Goal: Task Accomplishment & Management: Complete application form

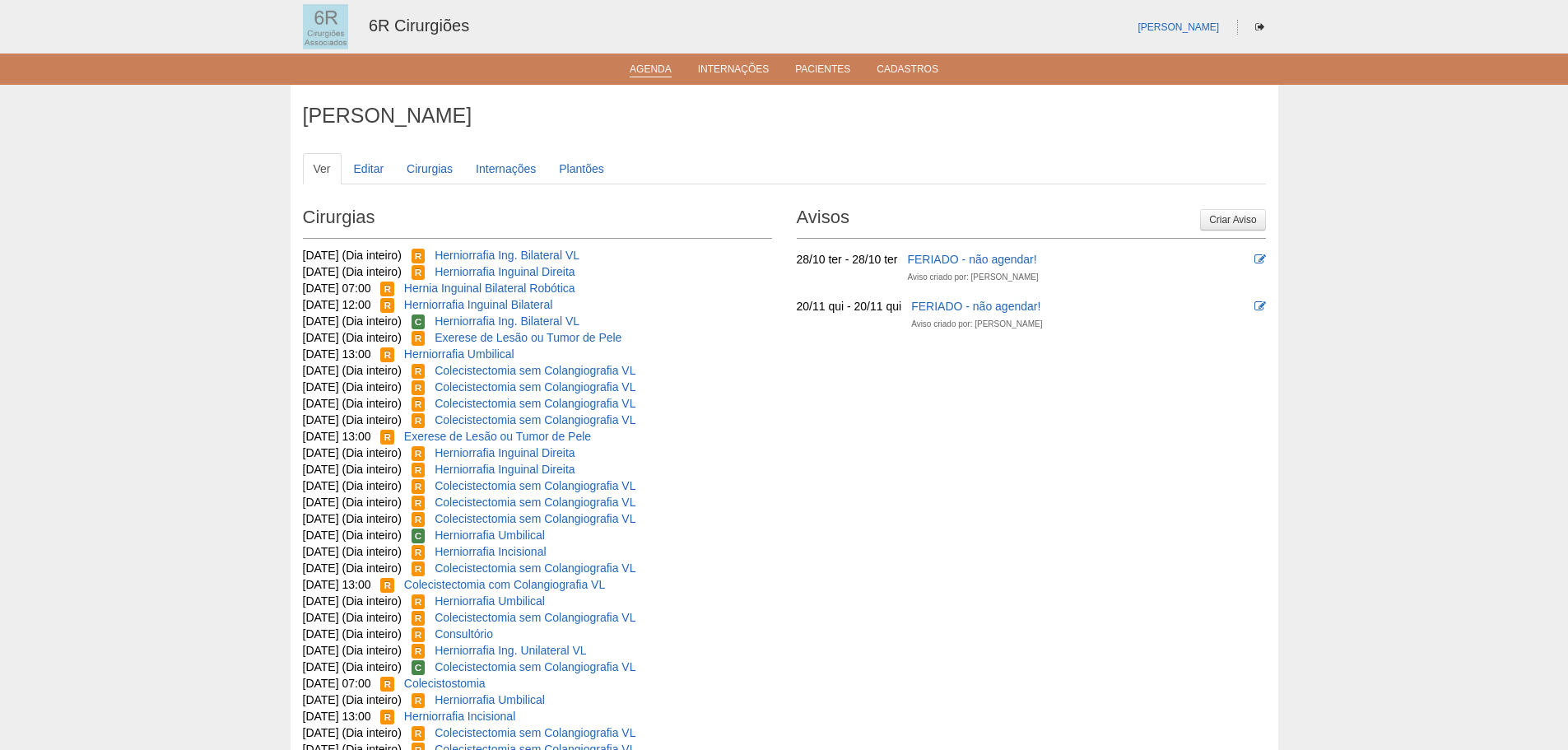
click at [663, 63] on link "Agenda" at bounding box center [650, 70] width 42 height 14
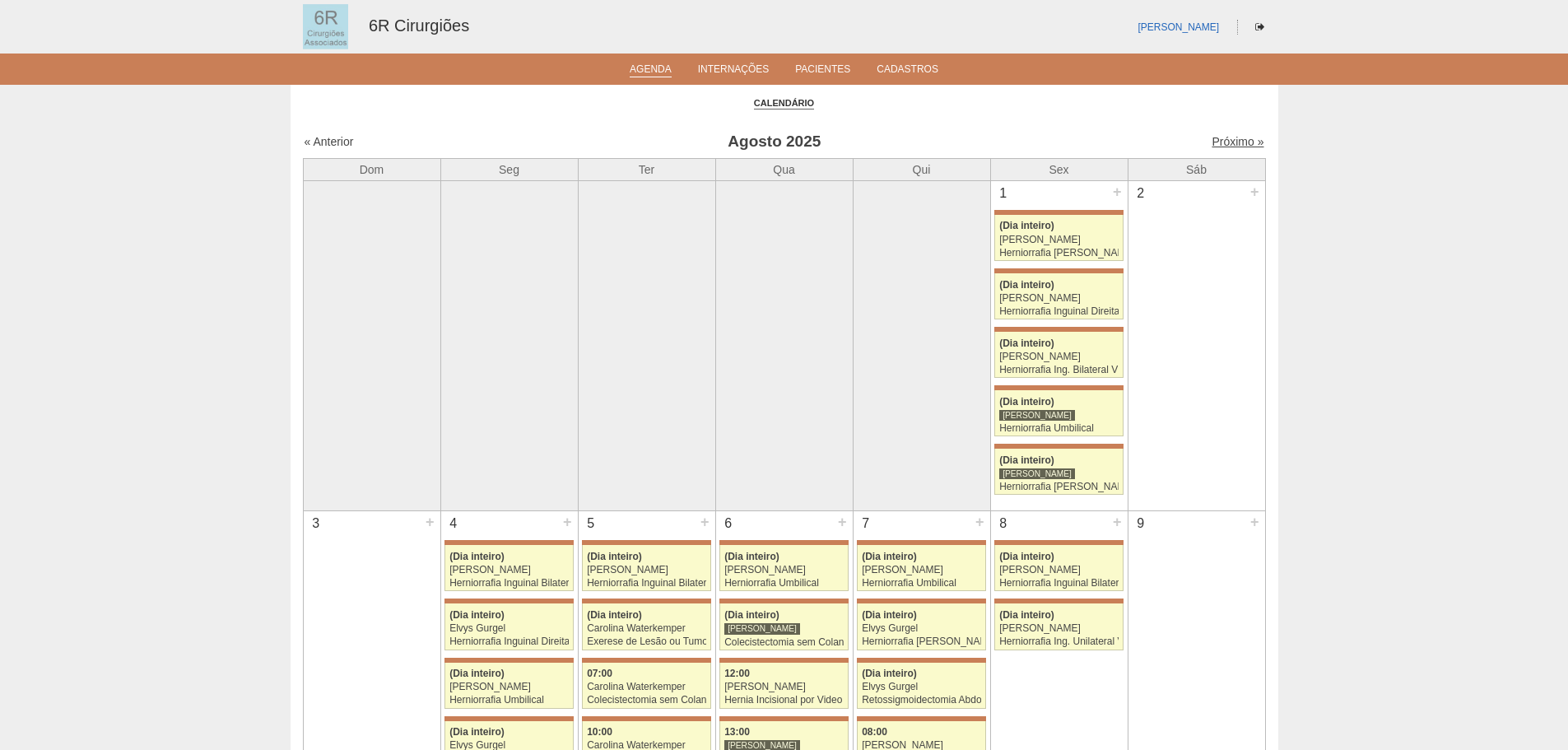
click at [1220, 138] on link "Próximo »" at bounding box center [1238, 142] width 52 height 13
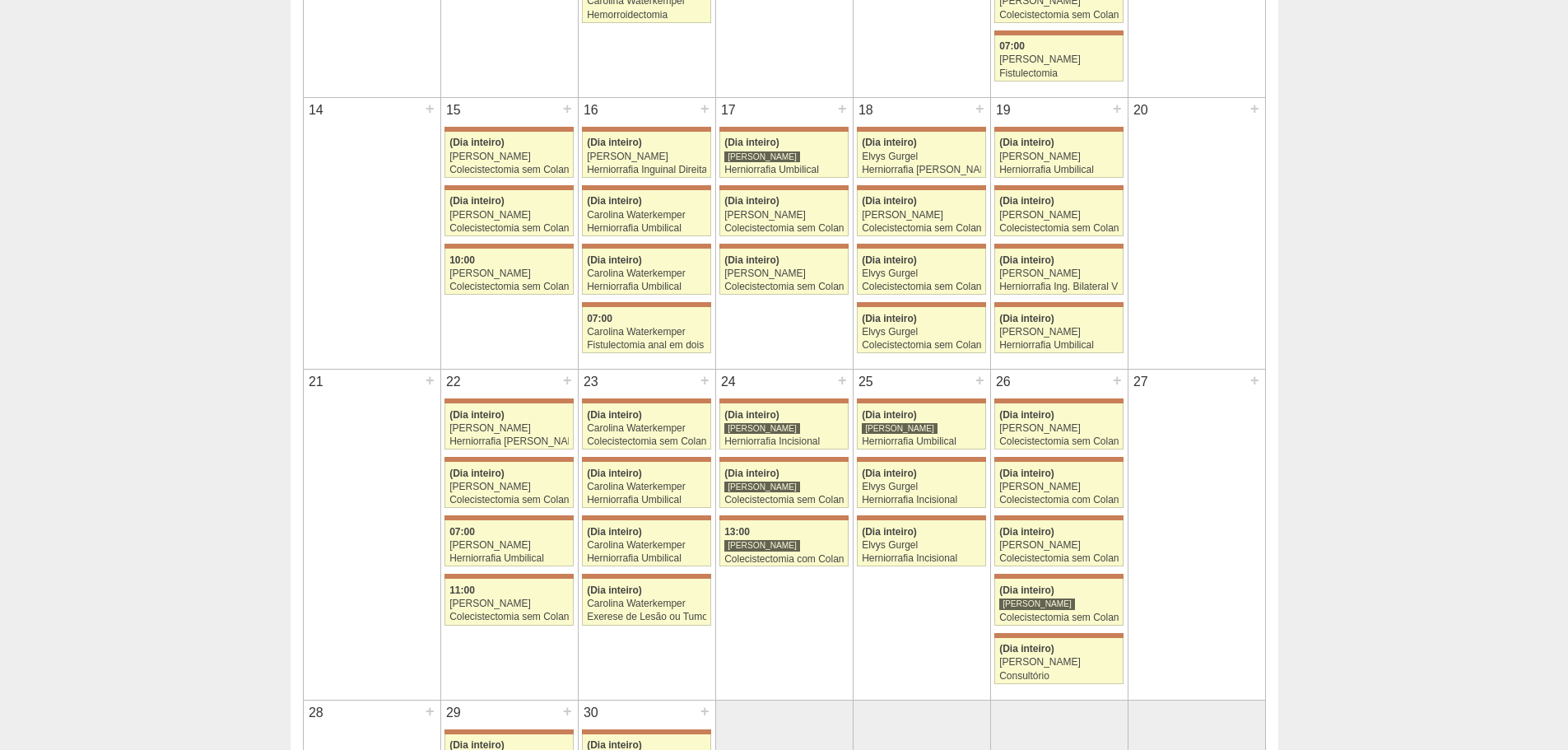
scroll to position [741, 0]
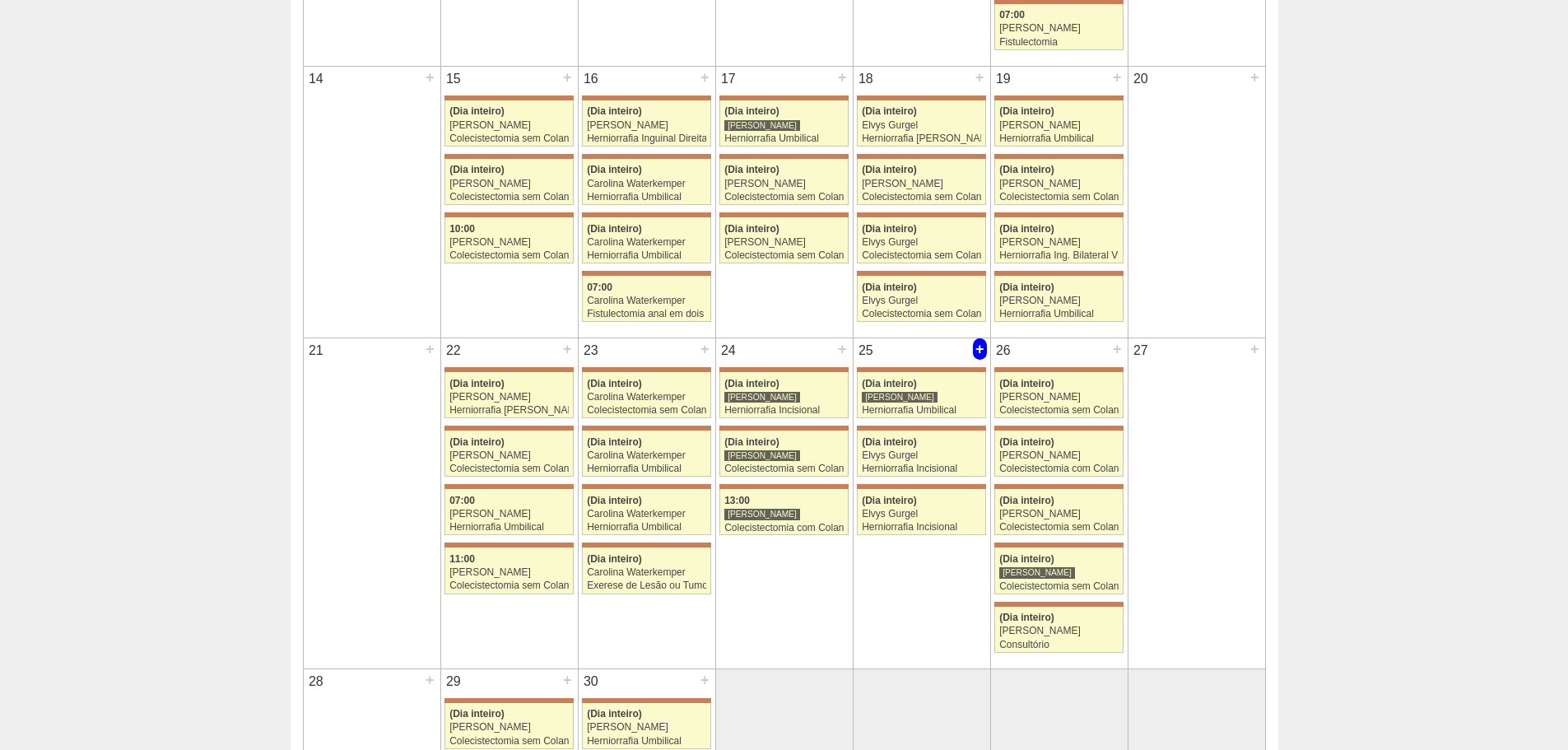
click at [982, 351] on div "+" at bounding box center [980, 349] width 14 height 22
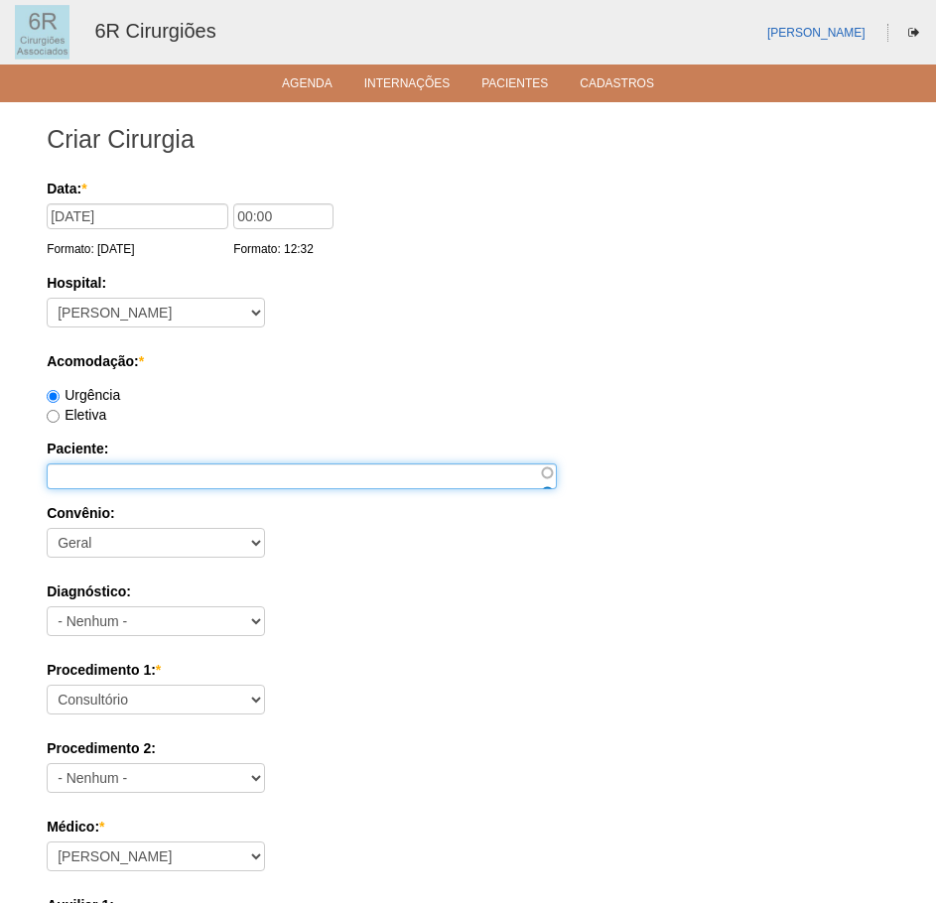
click at [139, 476] on input "Paciente:" at bounding box center [302, 476] width 510 height 26
paste input "[PERSON_NAME]"
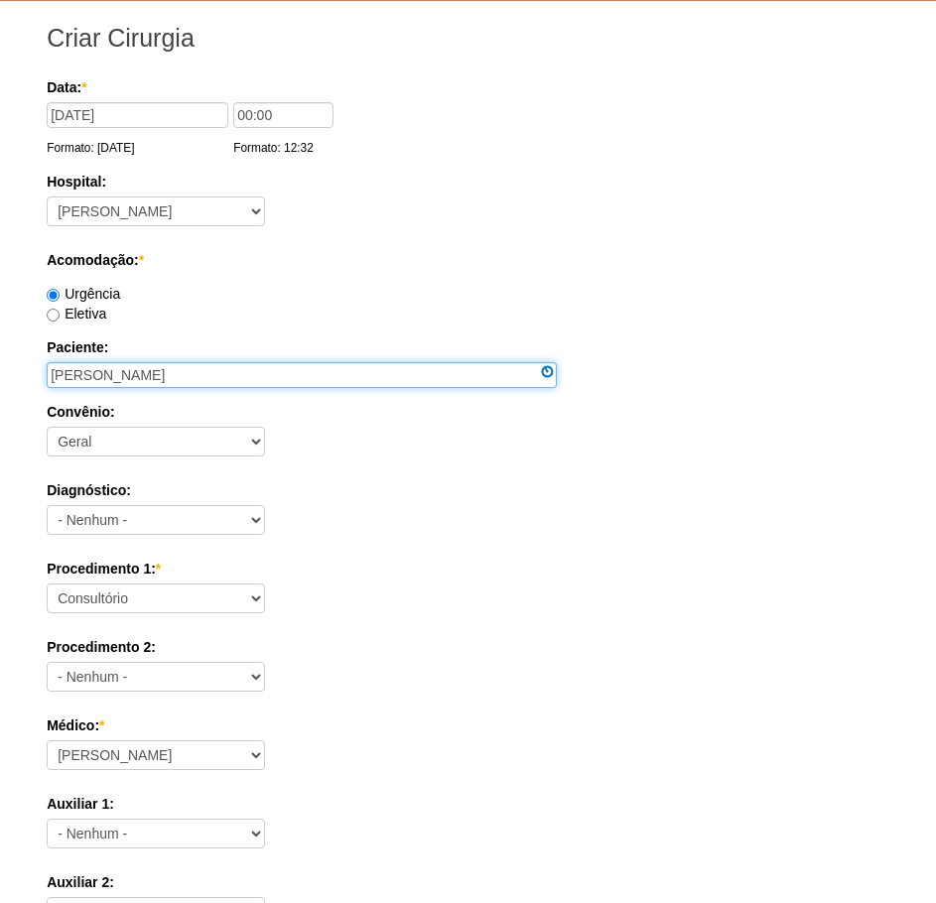
scroll to position [298, 0]
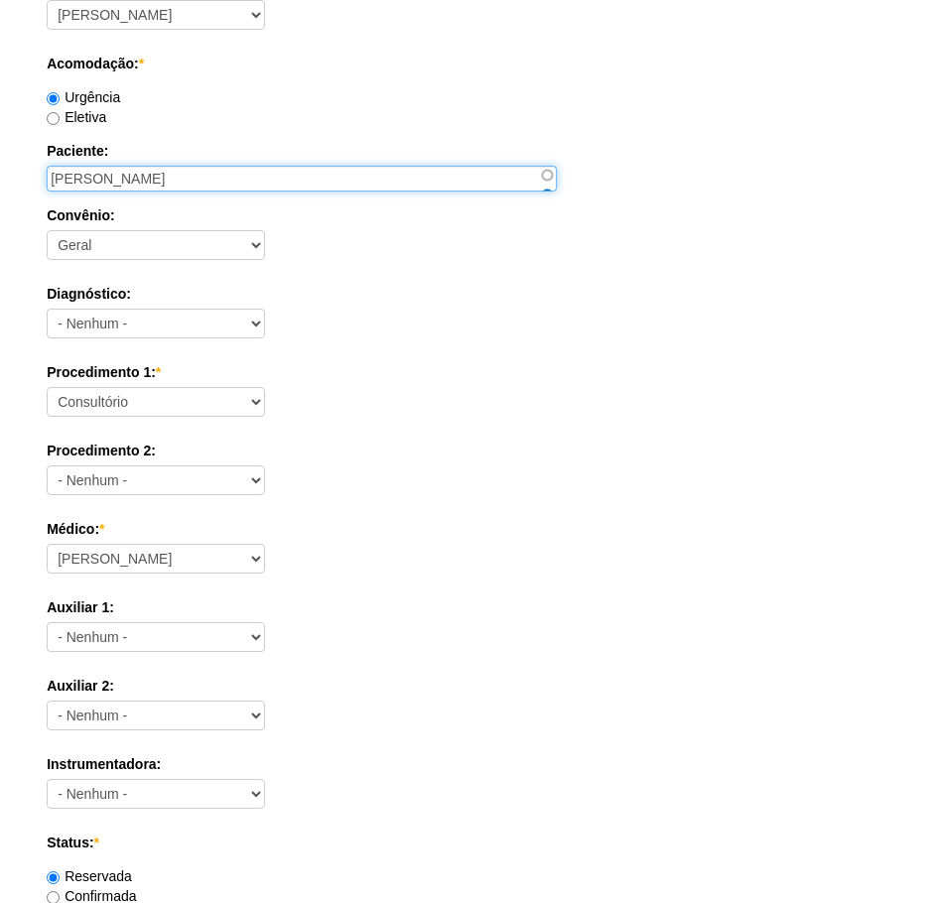
type input "[PERSON_NAME]"
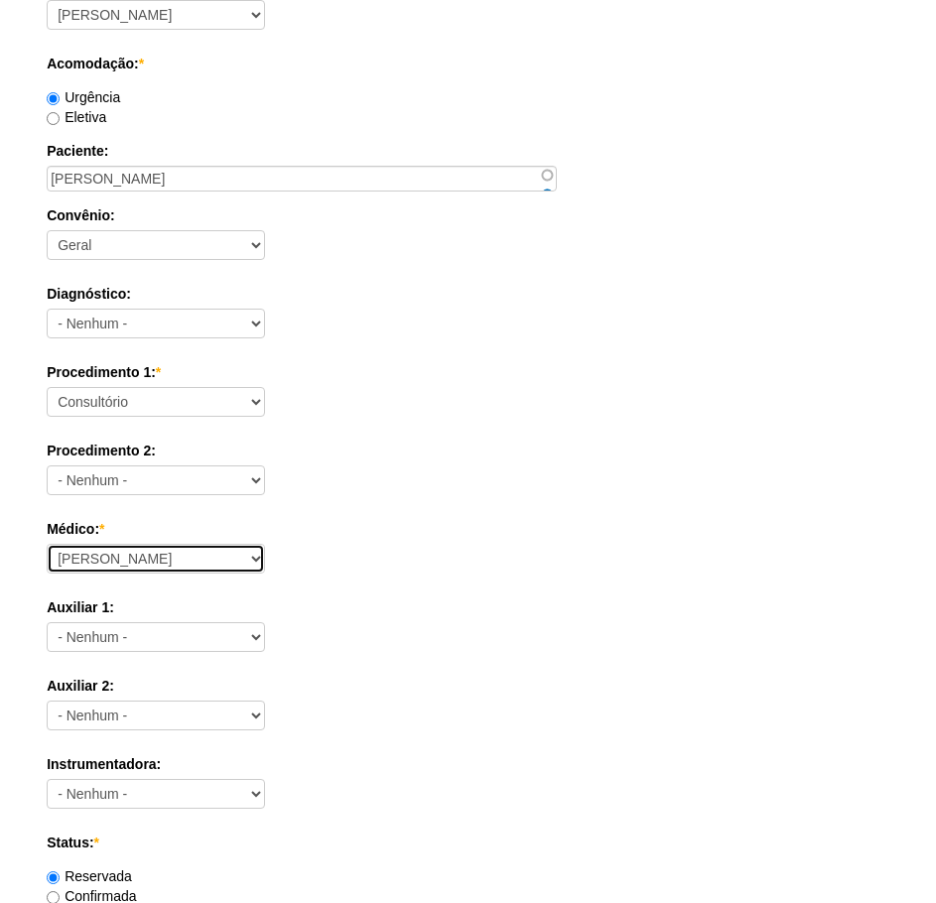
click at [199, 556] on select "Aline Zanon Bariatricas Bruno Bulisani Bruno Oliveira Carolina Waterkemper Elvy…" at bounding box center [156, 559] width 218 height 30
select select "72"
click at [47, 544] on select "Aline Zanon Bariatricas Bruno Bulisani Bruno Oliveira Carolina Waterkemper Elvy…" at bounding box center [156, 559] width 218 height 30
click at [386, 701] on div "Auxiliar 2: - Nenhum - Aline Zanon Bariatricas Bruno Bulisani Bruno Oliveira Ca…" at bounding box center [468, 708] width 842 height 64
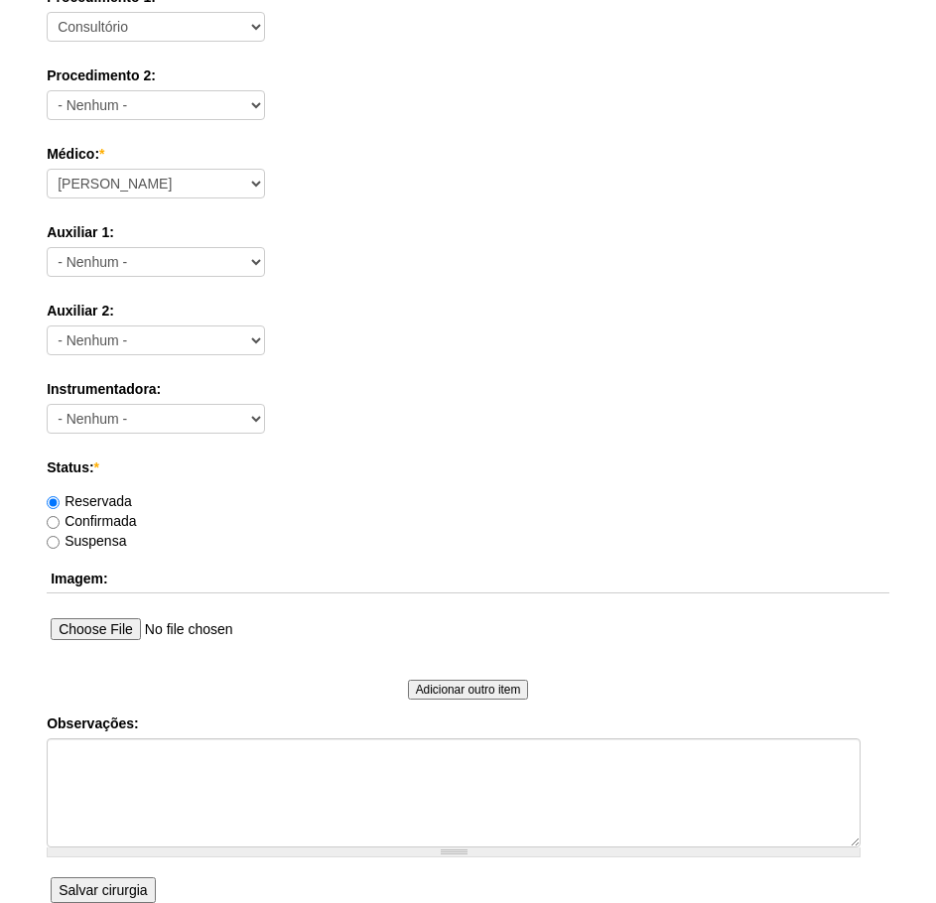
scroll to position [397, 0]
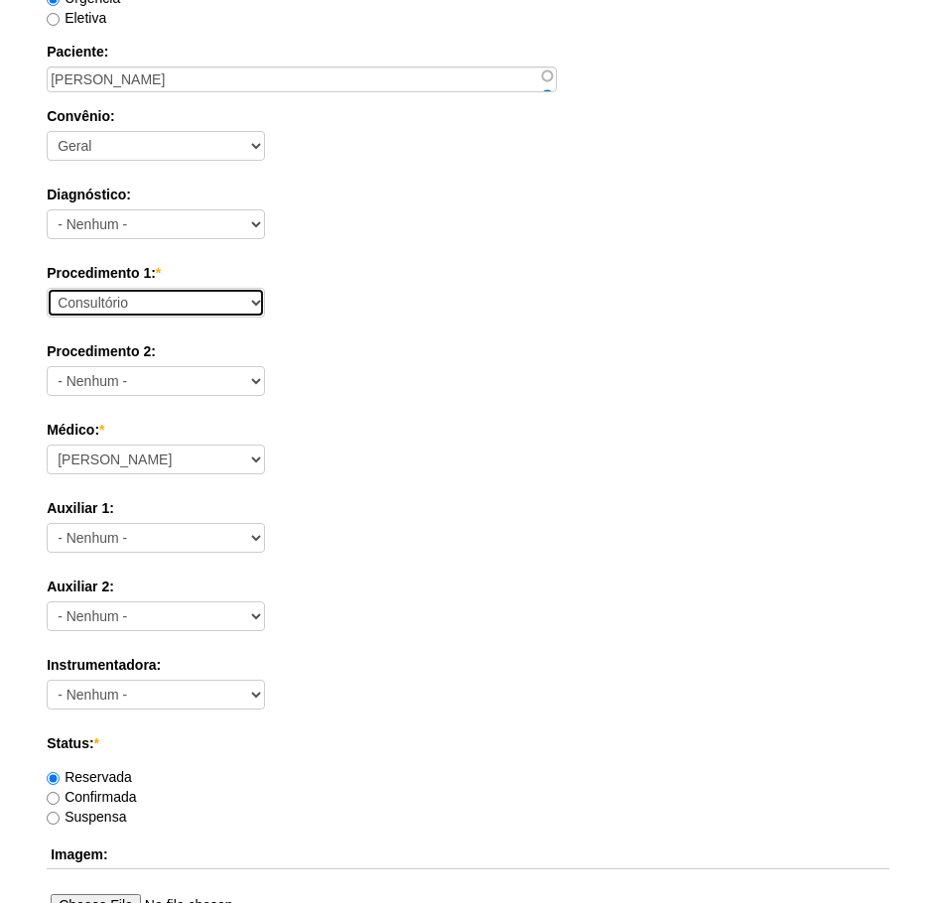
click at [205, 311] on select "Consultório Abscesso Hepático - Drenagem Abscesso perianal Amputação Abdômino P…" at bounding box center [156, 303] width 218 height 30
select select "66650"
click at [47, 288] on select "Consultório Abscesso Hepático - Drenagem Abscesso perianal Amputação Abdômino P…" at bounding box center [156, 303] width 218 height 30
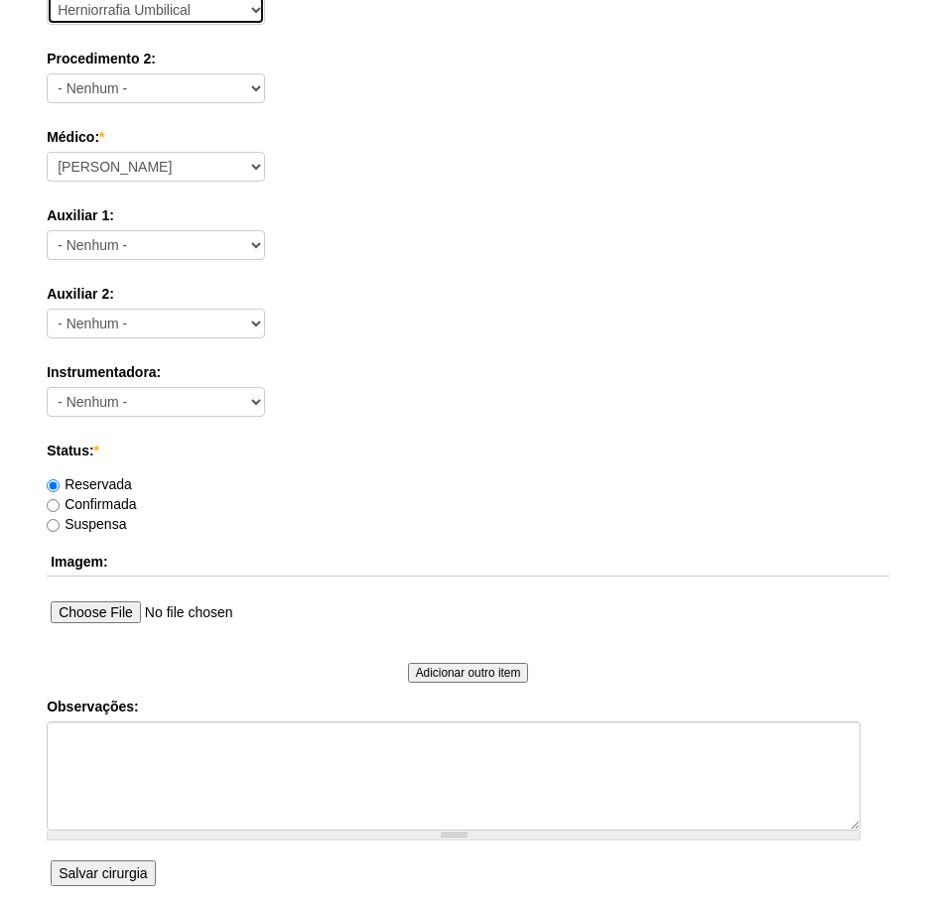
scroll to position [695, 0]
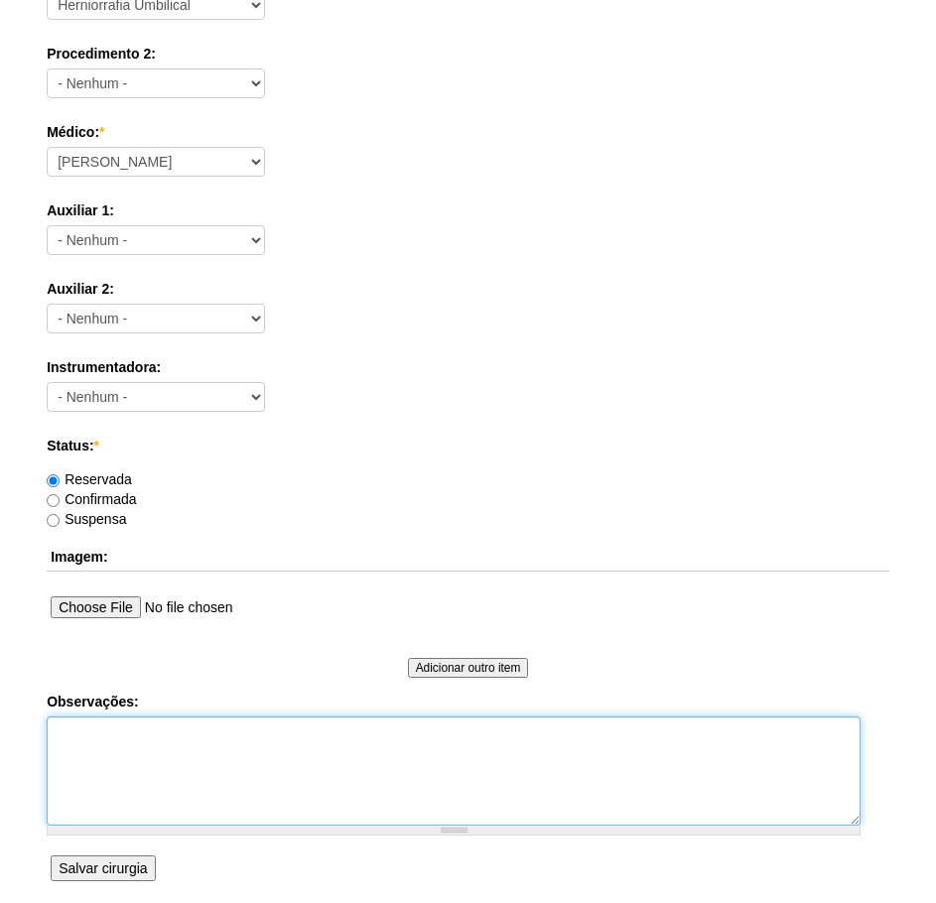
click at [305, 743] on textarea "Observações:" at bounding box center [454, 770] width 814 height 109
click at [613, 732] on textarea "PACIENTE VEM REALIZAR PROCEDIMENTO CIRURGICO COM GO, REALIZAREMOS HU DE 1,7 CM" at bounding box center [454, 770] width 814 height 109
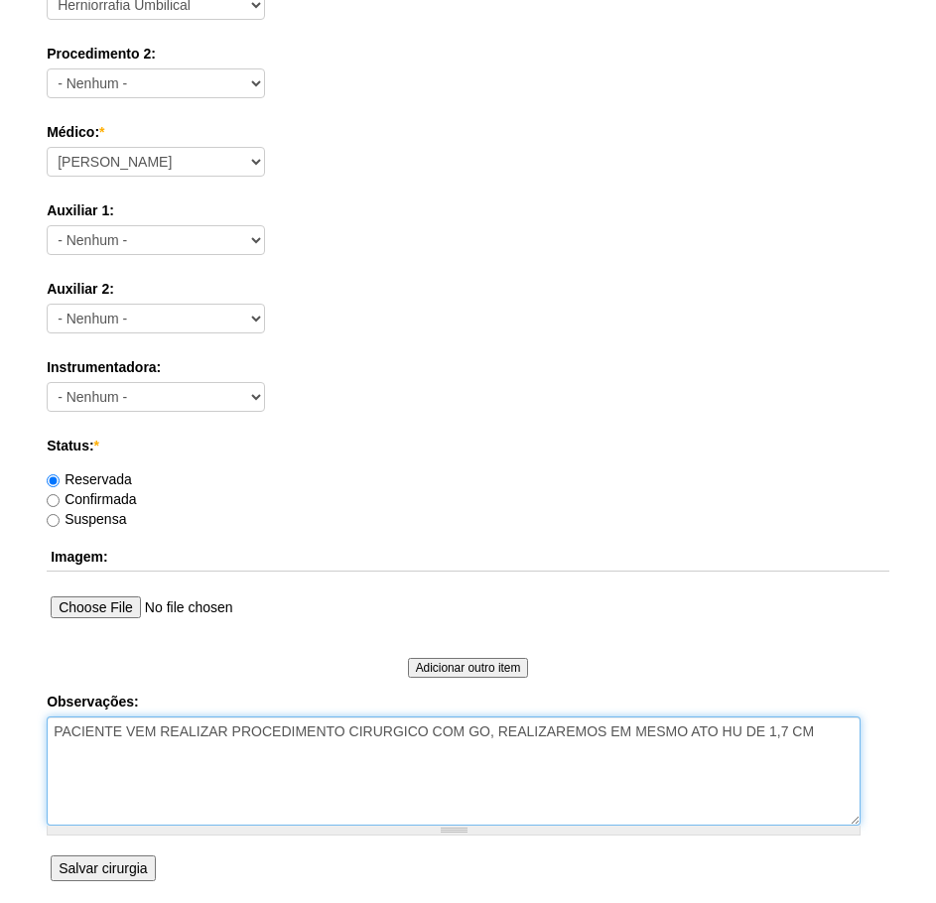
type textarea "PACIENTE VEM REALIZAR PROCEDIMENTO CIRURGICO COM GO, REALIZAREMOS EM MESMO ATO …"
click at [120, 868] on input "Salvar cirurgia" at bounding box center [103, 868] width 104 height 26
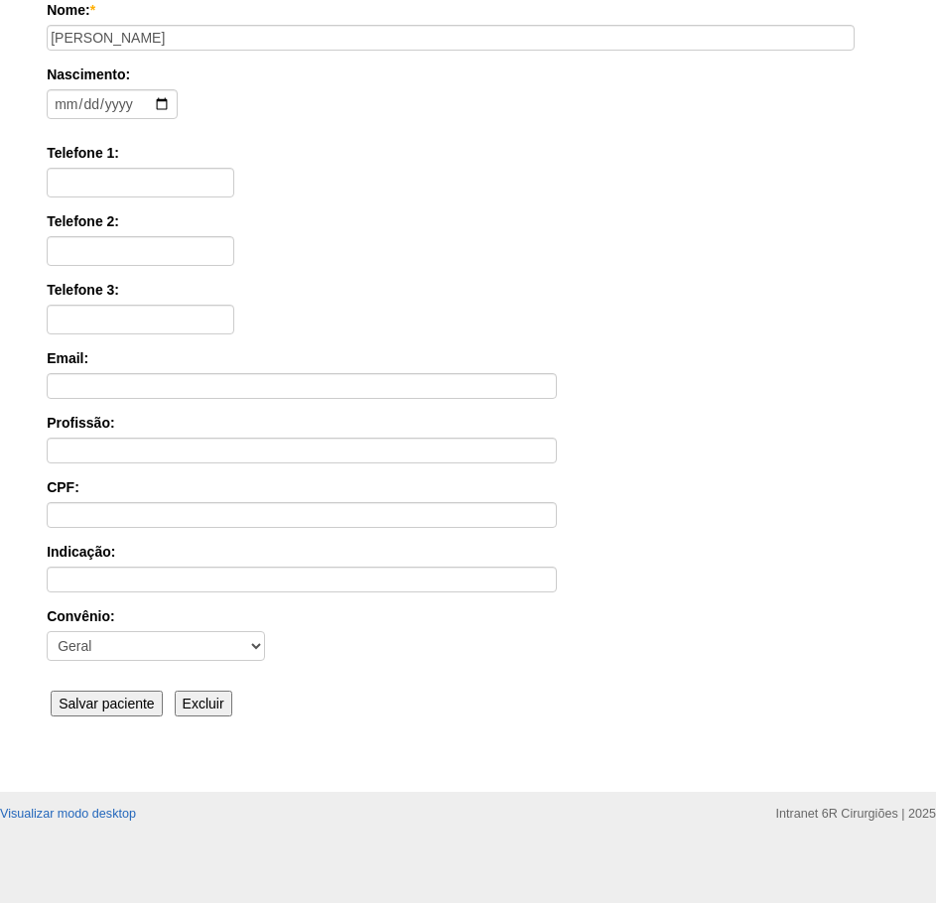
scroll to position [309, 0]
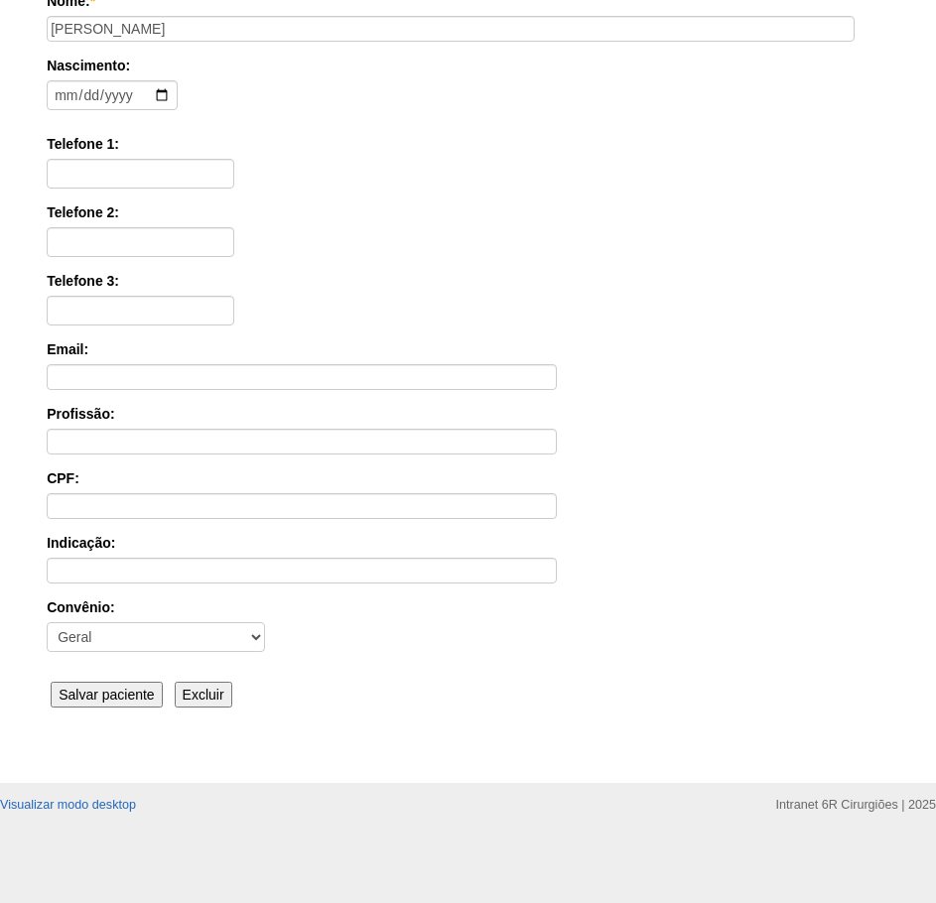
click at [73, 692] on input "Salvar paciente" at bounding box center [107, 695] width 112 height 26
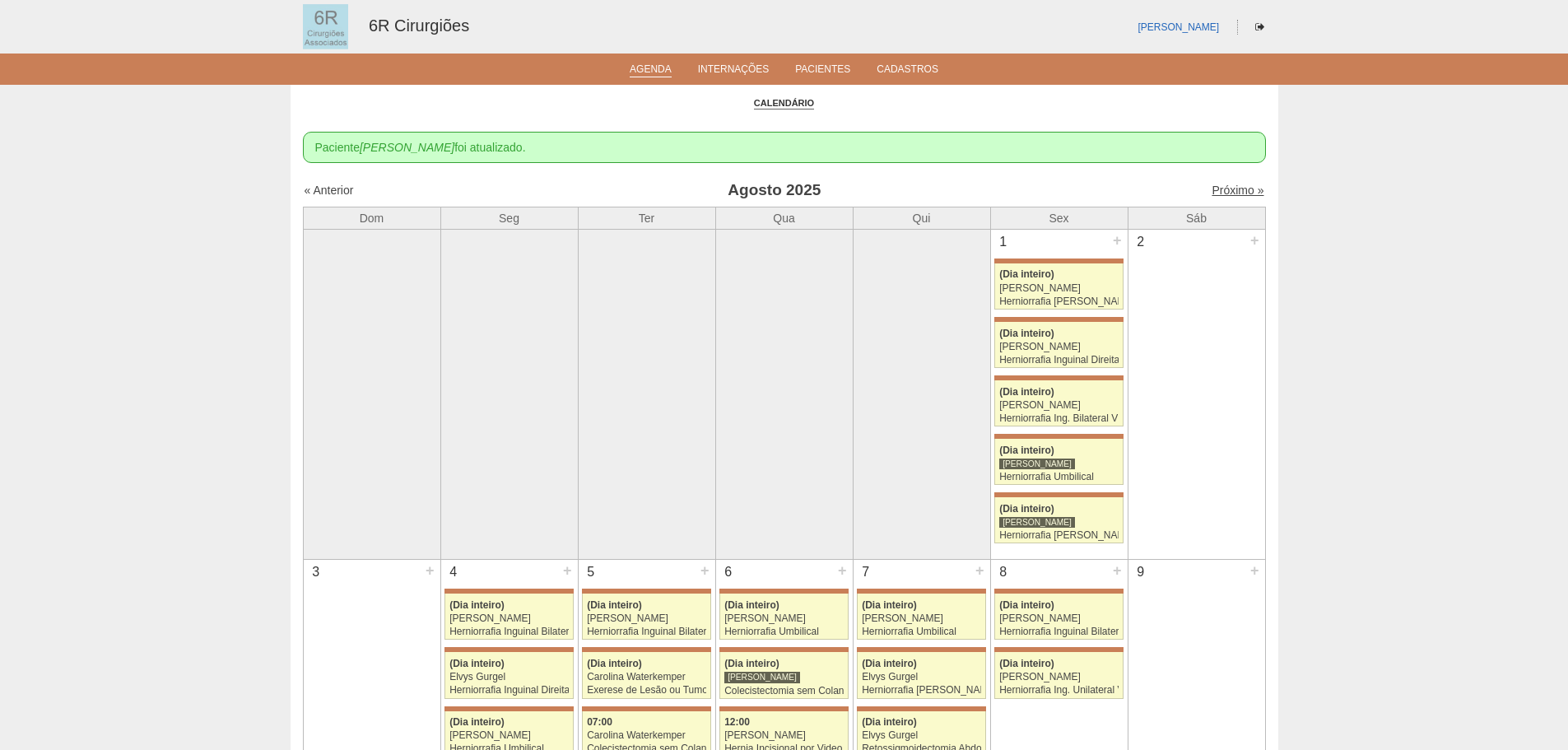
click at [776, 194] on link "Próximo »" at bounding box center [1238, 190] width 52 height 13
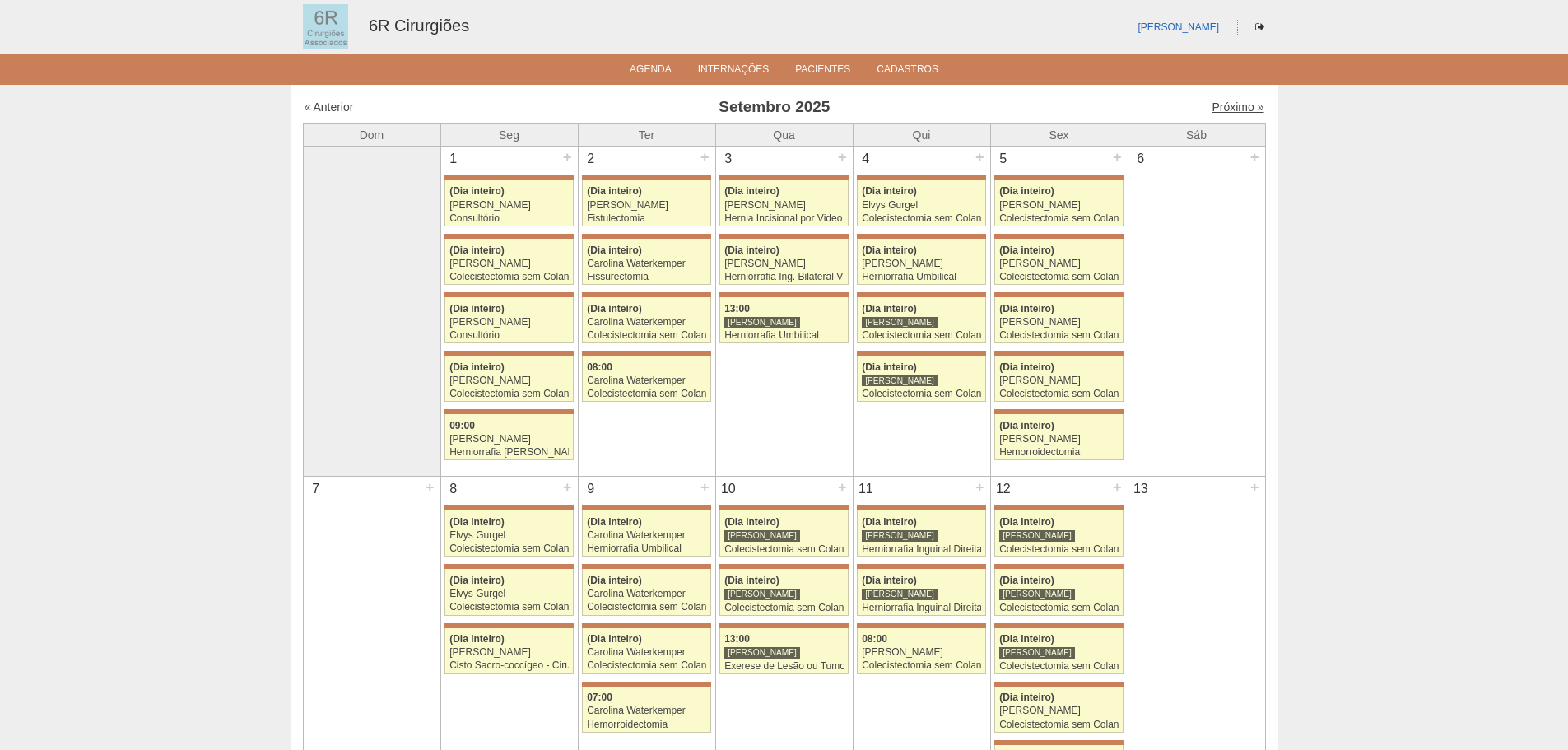
click at [1229, 113] on link "Próximo »" at bounding box center [1238, 107] width 52 height 13
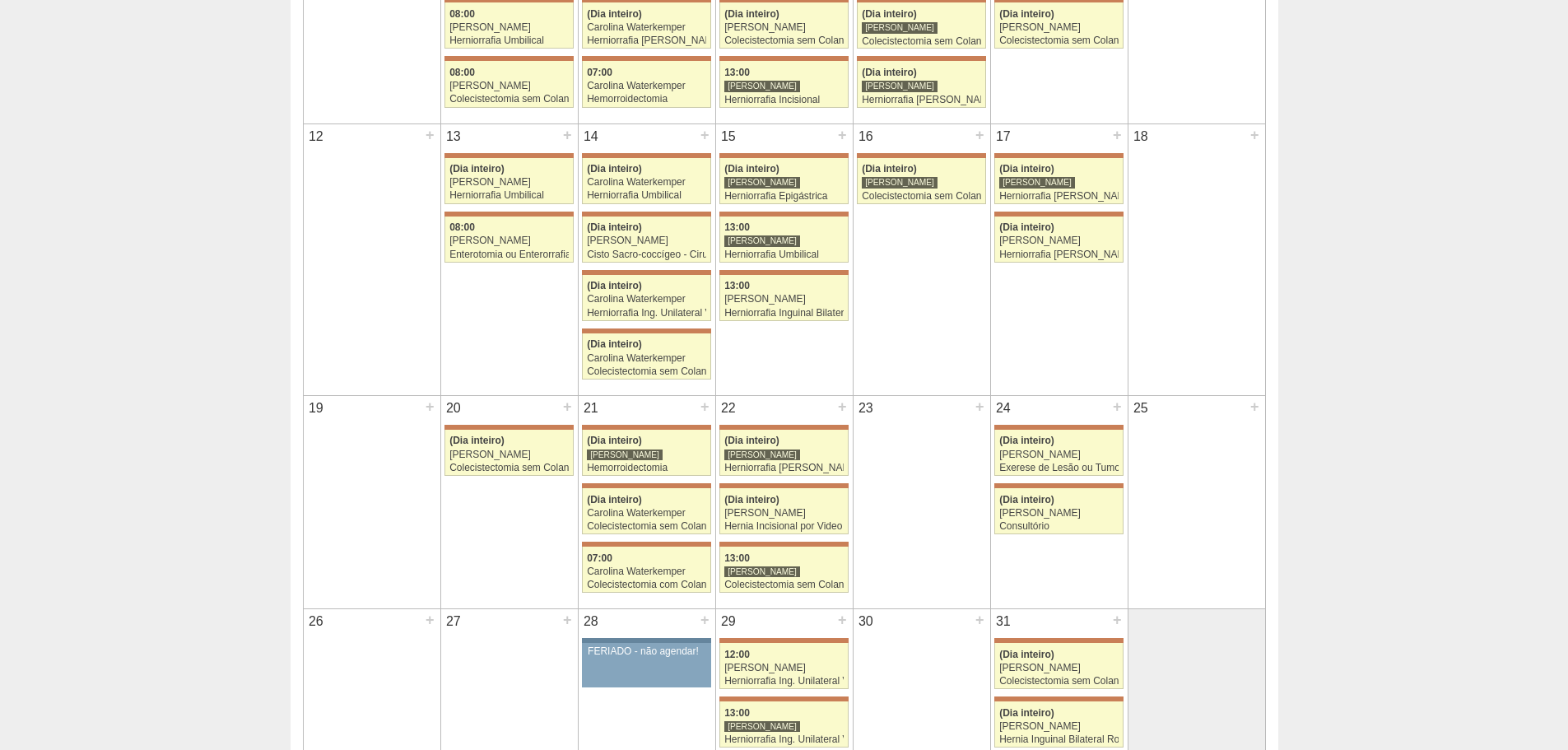
scroll to position [412, 0]
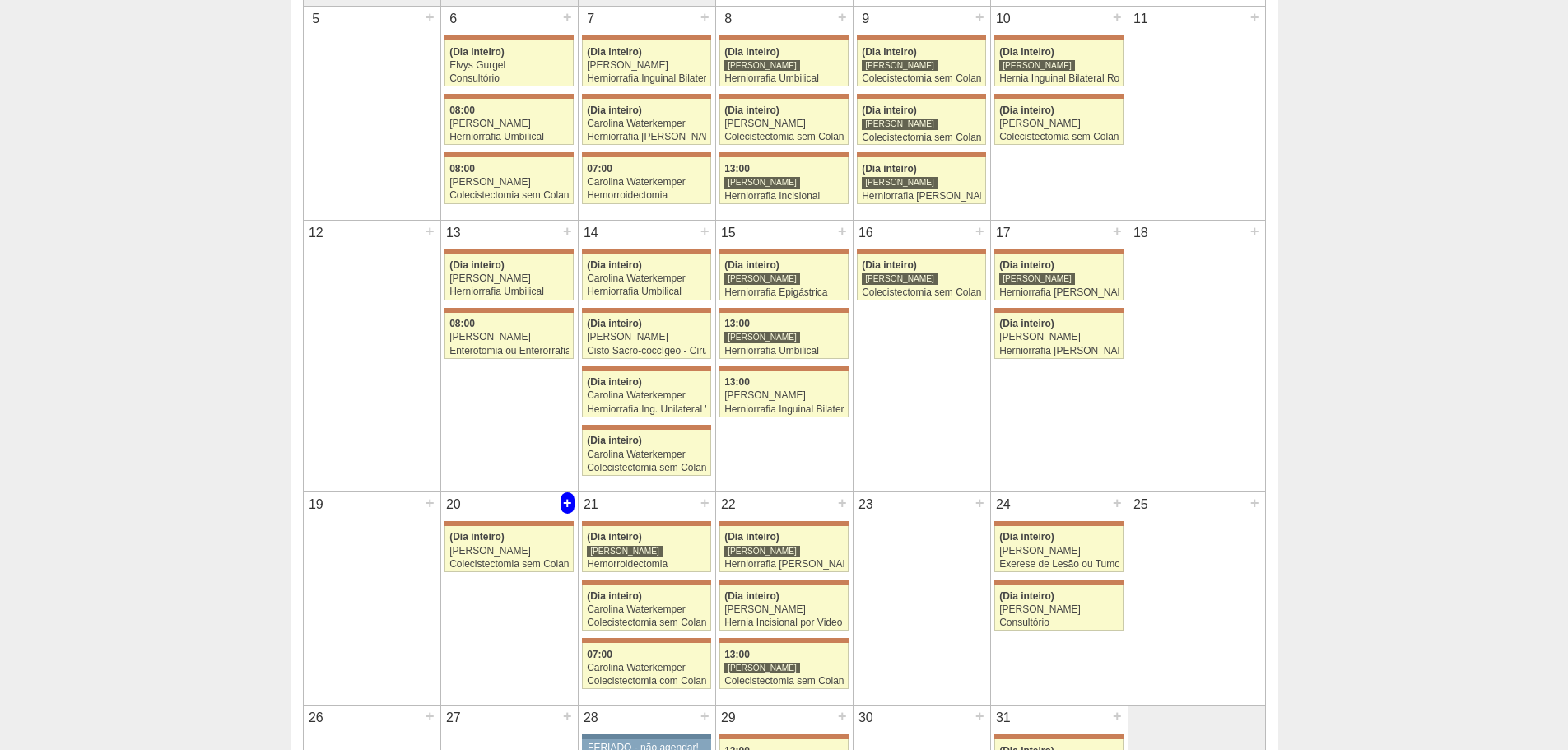
click at [562, 494] on div "+" at bounding box center [567, 503] width 14 height 22
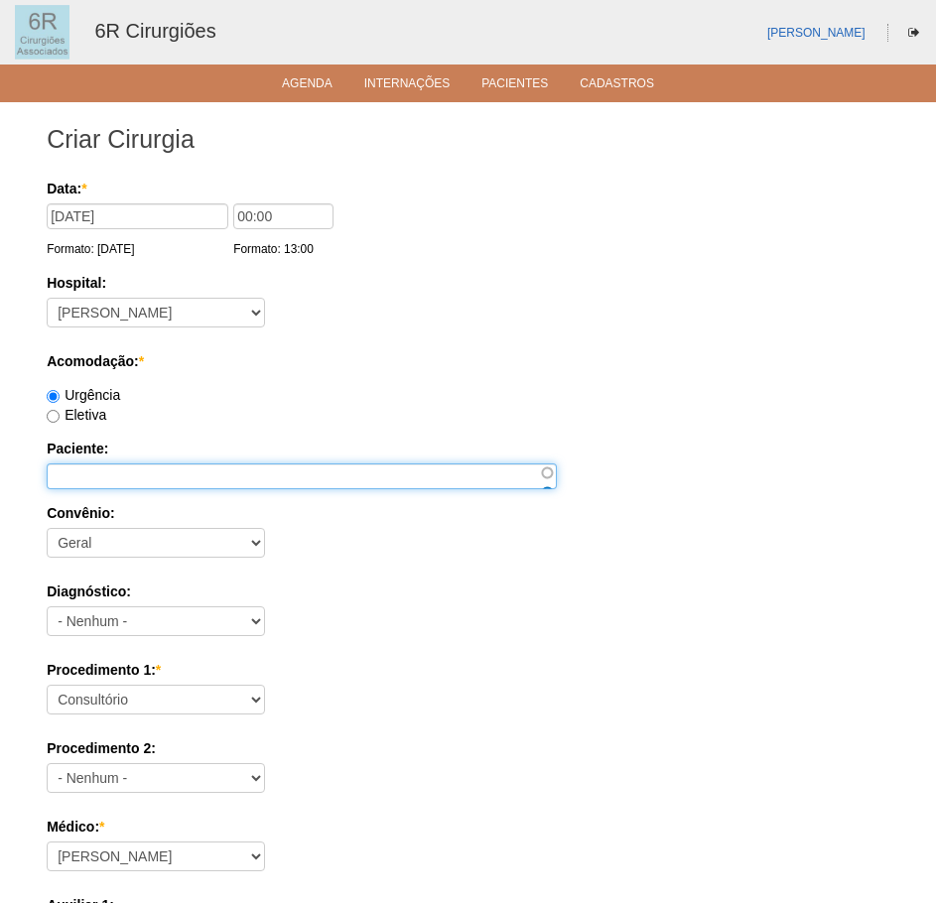
click at [142, 476] on input "Paciente:" at bounding box center [302, 476] width 510 height 26
paste input "[PERSON_NAME]"
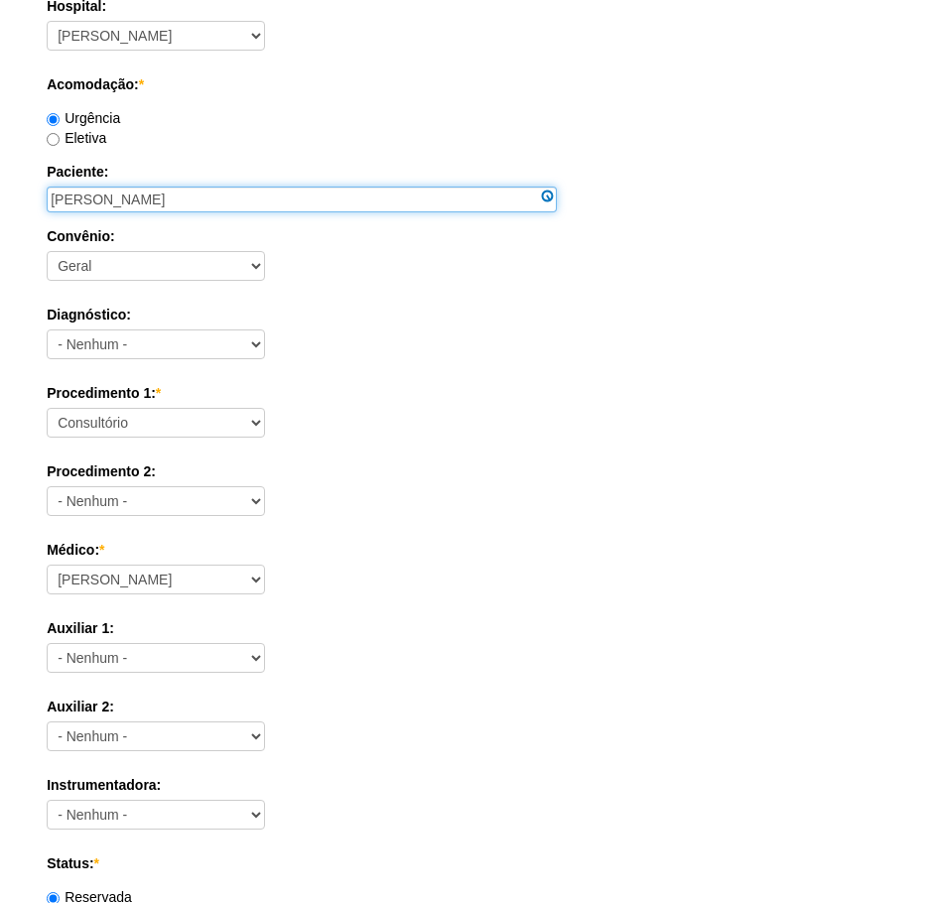
scroll to position [397, 0]
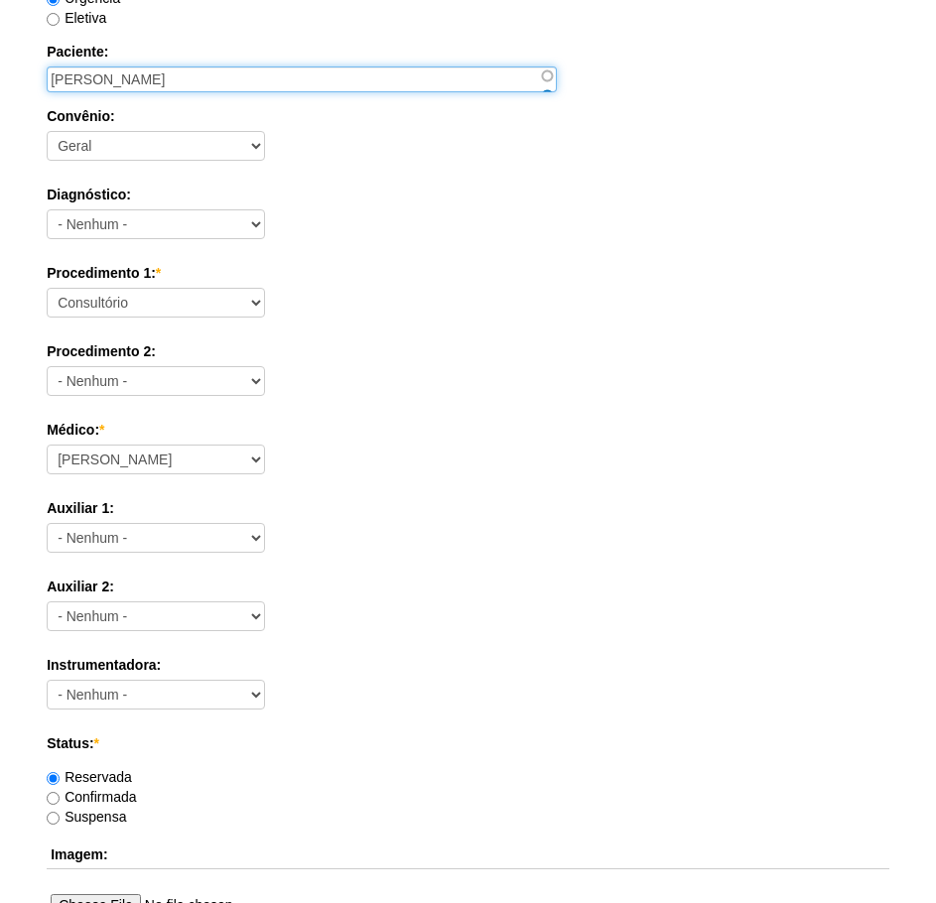
type input "[PERSON_NAME]"
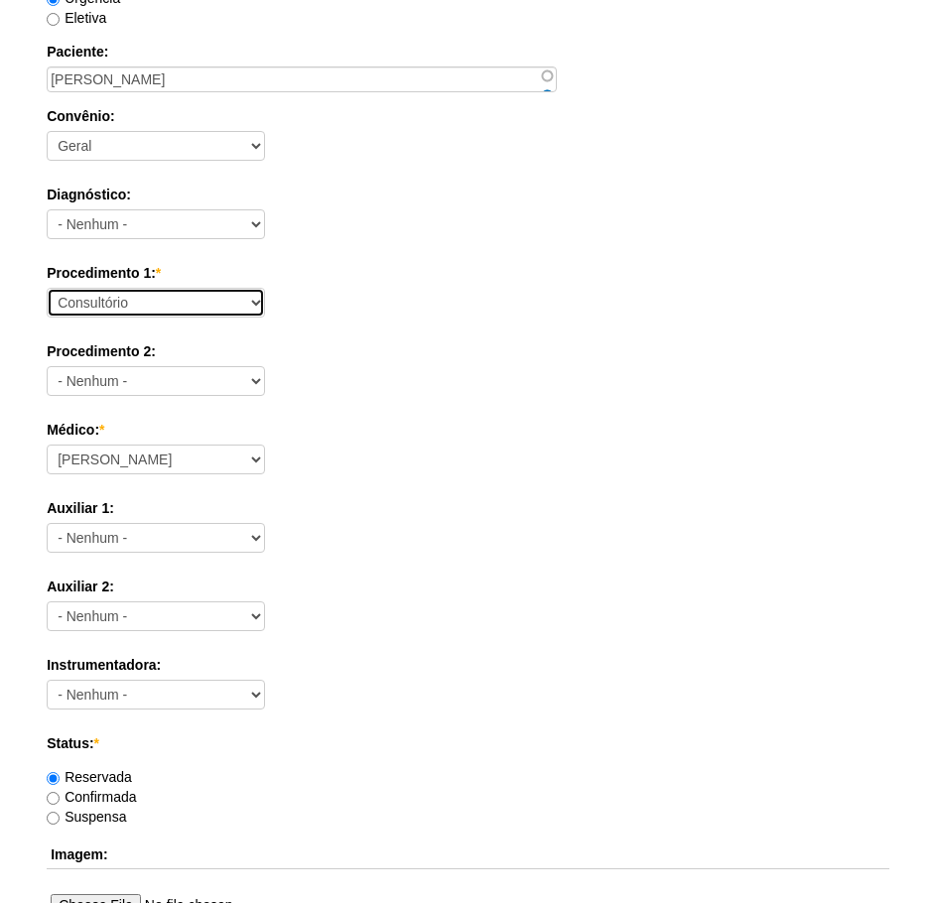
click at [213, 317] on select "Consultório Abscesso Hepático - Drenagem Abscesso perianal Amputação Abdômino P…" at bounding box center [156, 303] width 218 height 30
select select "66619"
click at [47, 288] on select "Consultório Abscesso Hepático - Drenagem Abscesso perianal Amputação Abdômino P…" at bounding box center [156, 303] width 218 height 30
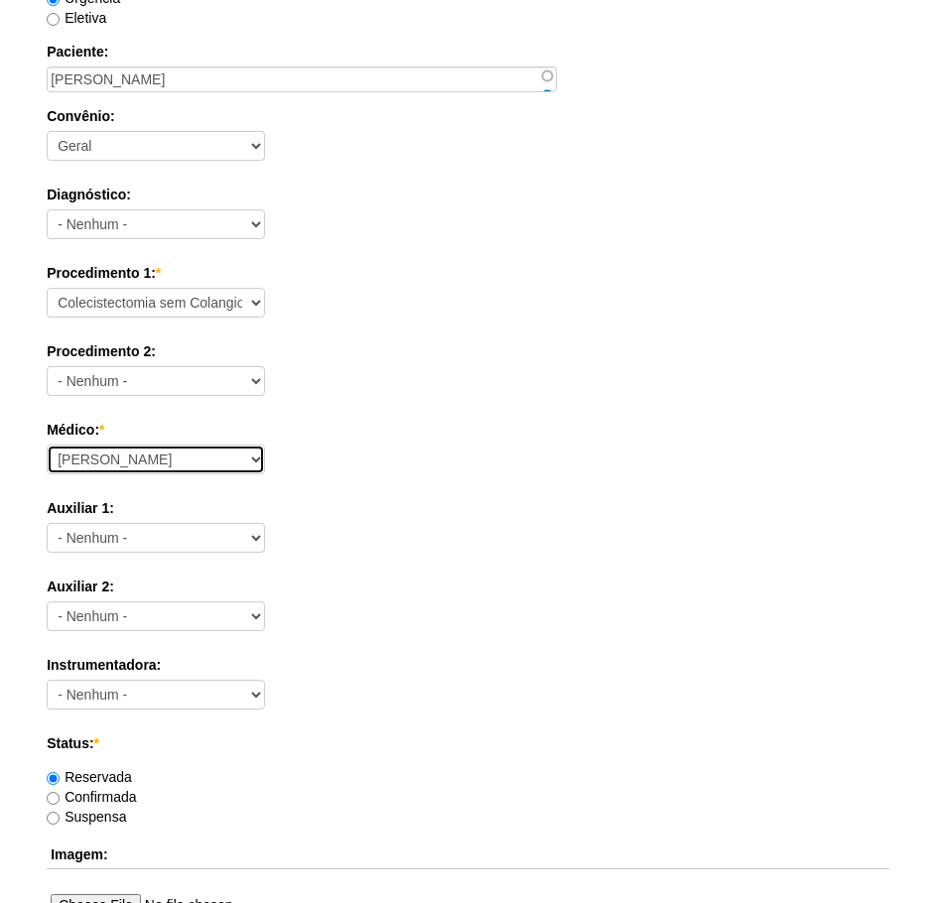
click at [228, 472] on select "Aline Zanon Bariatricas Bruno Bulisani Bruno Oliveira Carolina Waterkemper Elvy…" at bounding box center [156, 460] width 218 height 30
click at [447, 480] on div "Médico: * Aline Zanon Bariatricas Bruno Bulisani Bruno Oliveira Carolina Waterk…" at bounding box center [468, 452] width 842 height 64
click at [198, 443] on div "Médico: * Aline Zanon Bariatricas Bruno Bulisani Bruno Oliveira Carolina Waterk…" at bounding box center [468, 452] width 842 height 64
click at [196, 457] on select "Aline Zanon Bariatricas Bruno Bulisani Bruno Oliveira Carolina Waterkemper Elvy…" at bounding box center [156, 460] width 218 height 30
select select "72"
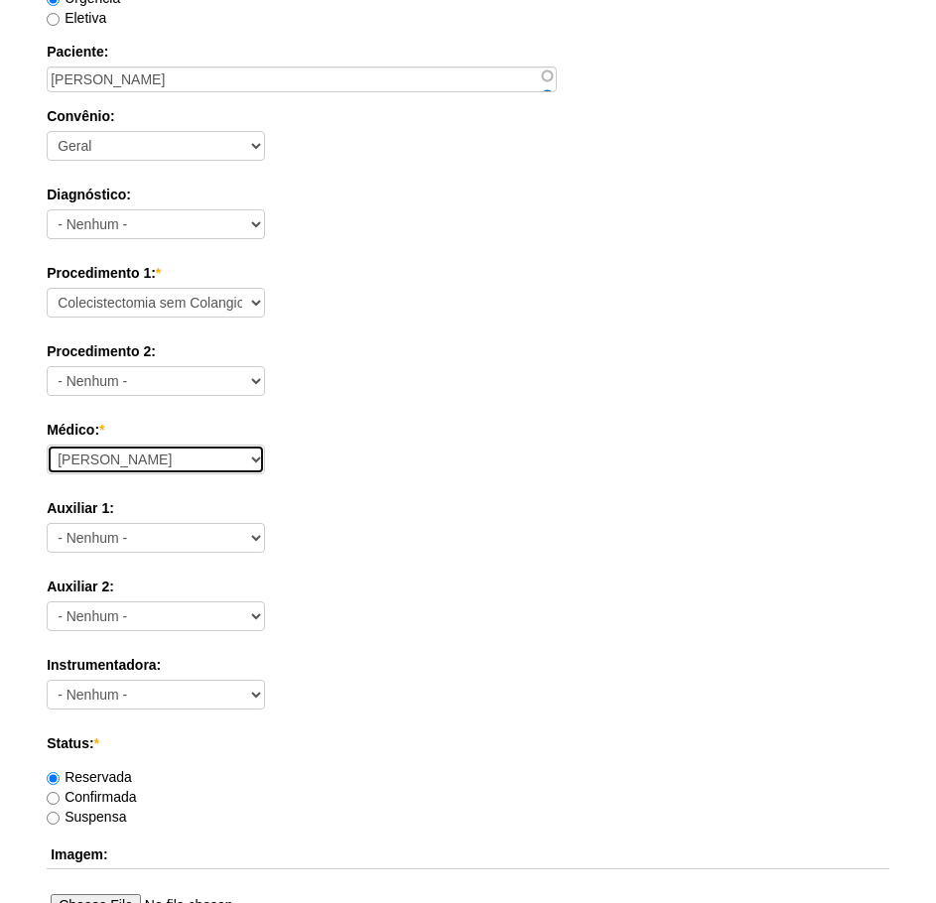
click at [47, 445] on select "Aline Zanon Bariatricas Bruno Bulisani Bruno Oliveira Carolina Waterkemper Elvy…" at bounding box center [156, 460] width 218 height 30
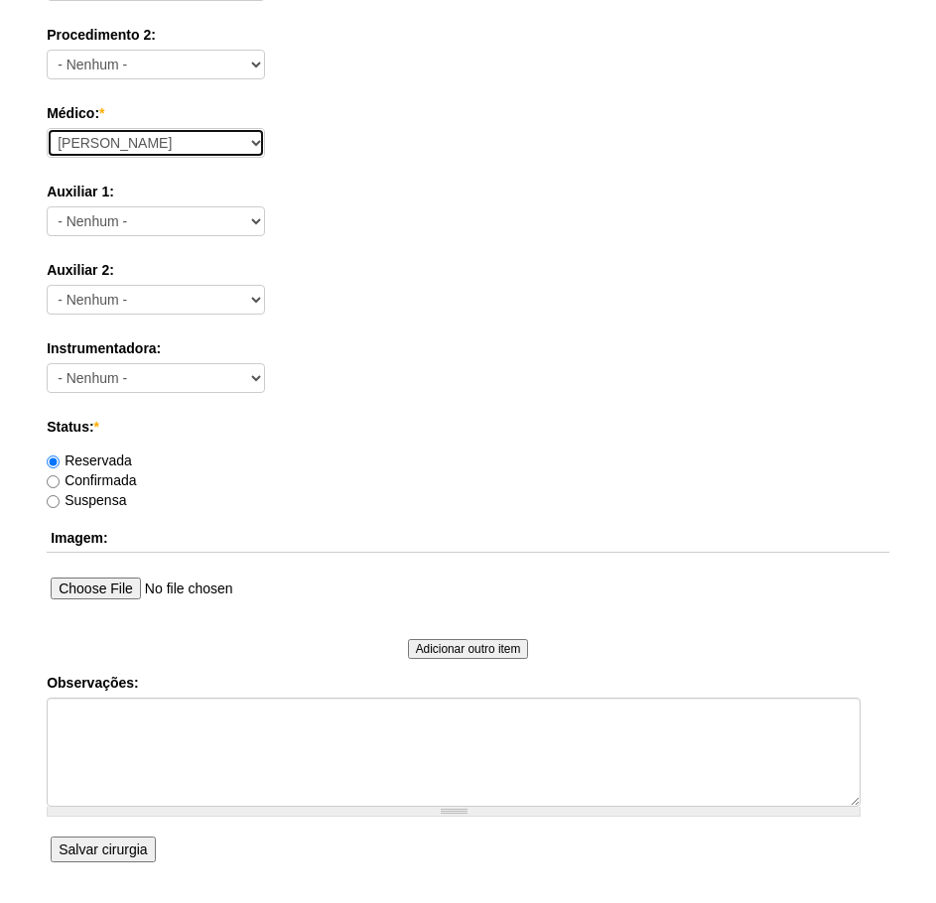
scroll to position [794, 0]
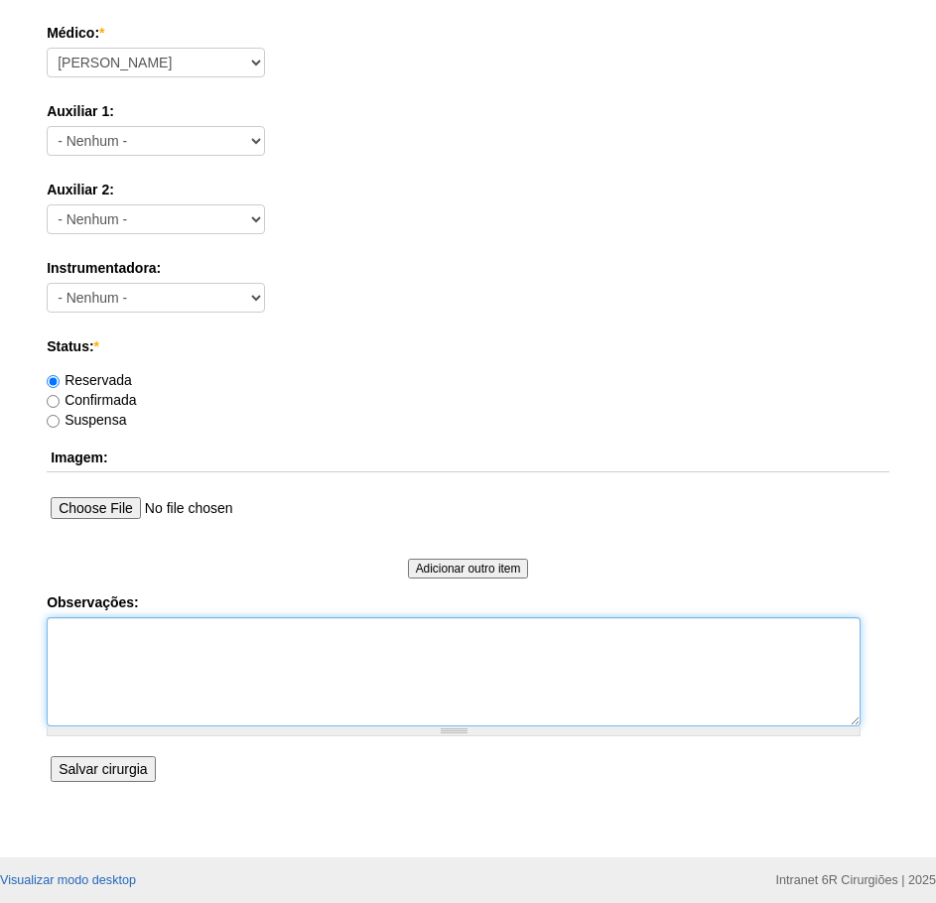
click at [193, 672] on textarea "Observações:" at bounding box center [454, 671] width 814 height 109
click at [142, 658] on textarea "Observações:" at bounding box center [454, 671] width 814 height 109
paste textarea "24/01/1994"
click at [51, 637] on textarea "24/01/1994" at bounding box center [454, 671] width 814 height 109
click at [297, 638] on textarea "DN 24/01/1994" at bounding box center [454, 671] width 814 height 109
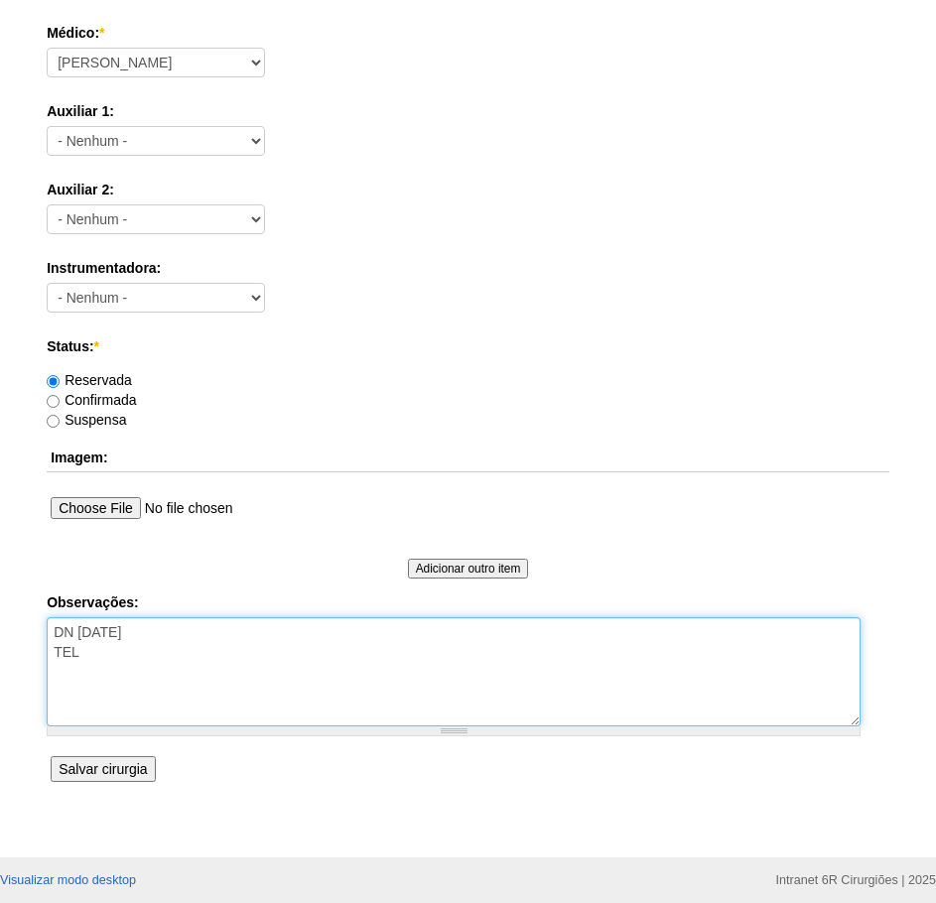
click at [121, 667] on textarea "DN 24/01/1994 TEL" at bounding box center [454, 671] width 814 height 109
paste textarea "11983656106"
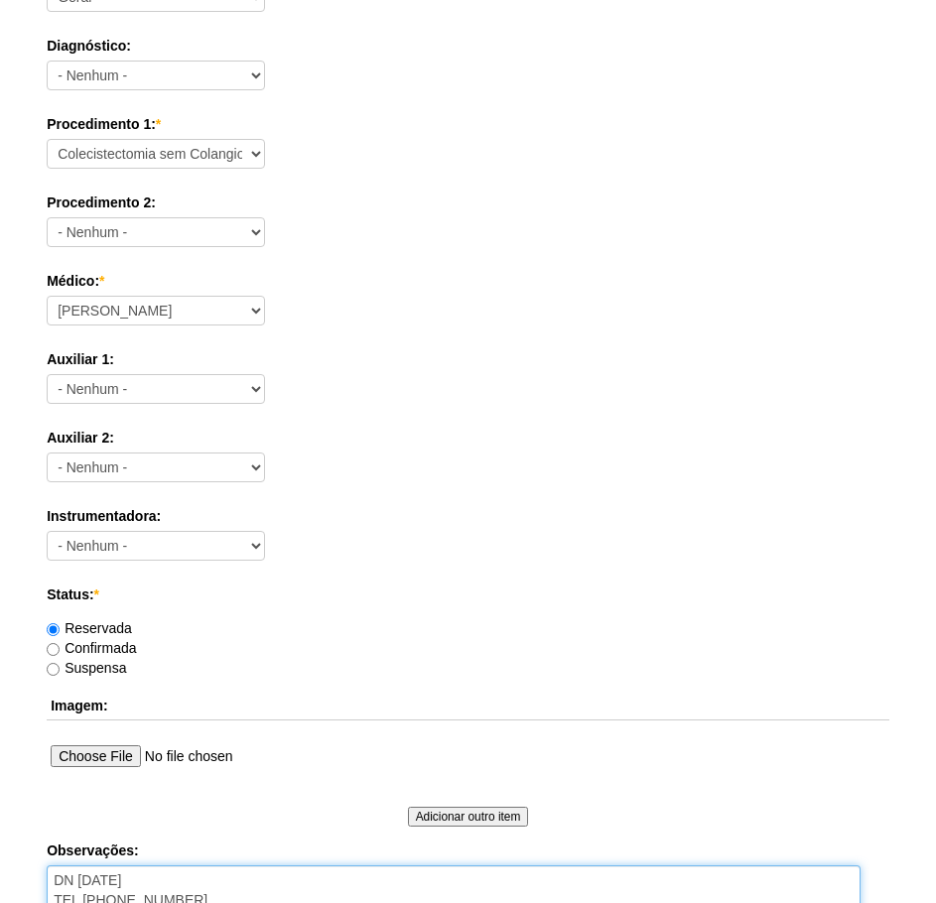
scroll to position [868, 0]
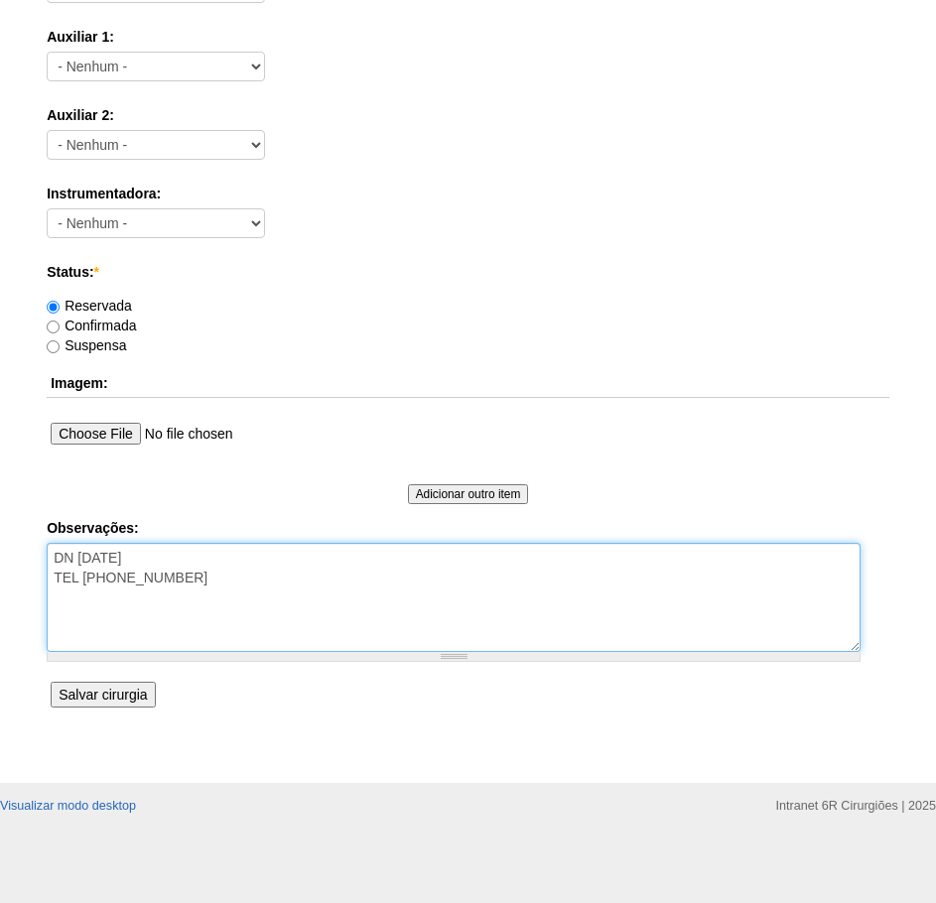
type textarea "DN 24/01/1994 TEL 11983656106"
click at [100, 699] on input "Salvar cirurgia" at bounding box center [103, 695] width 104 height 26
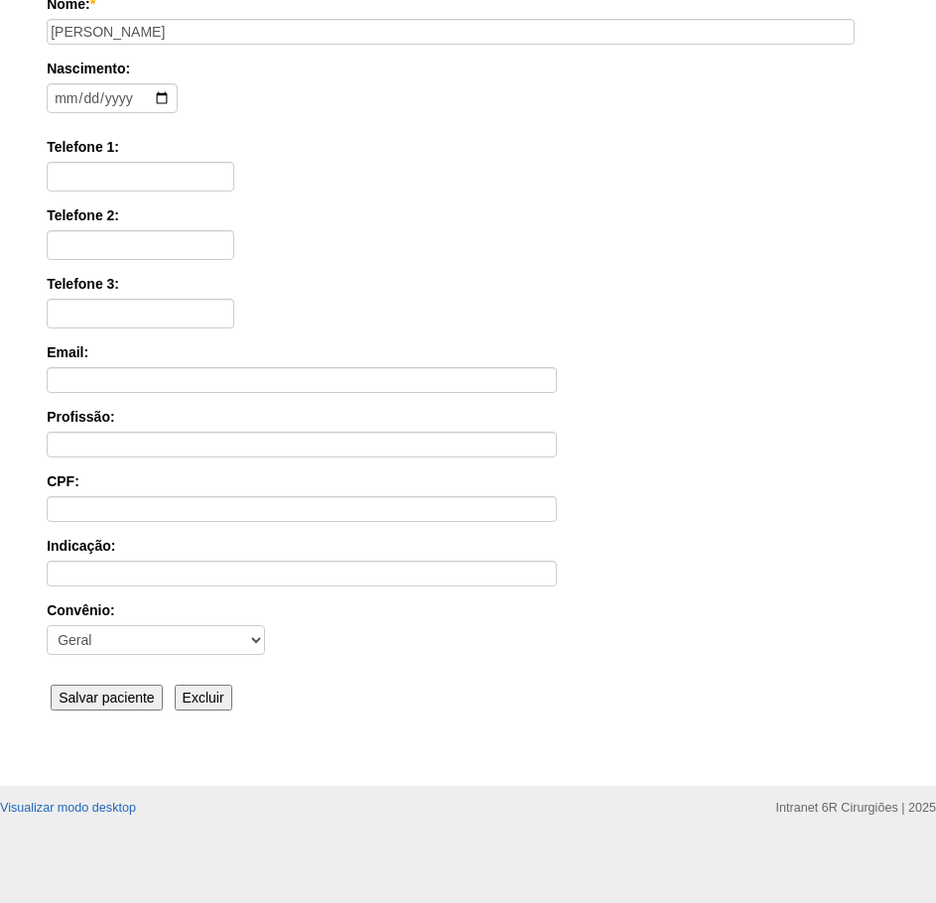
scroll to position [309, 0]
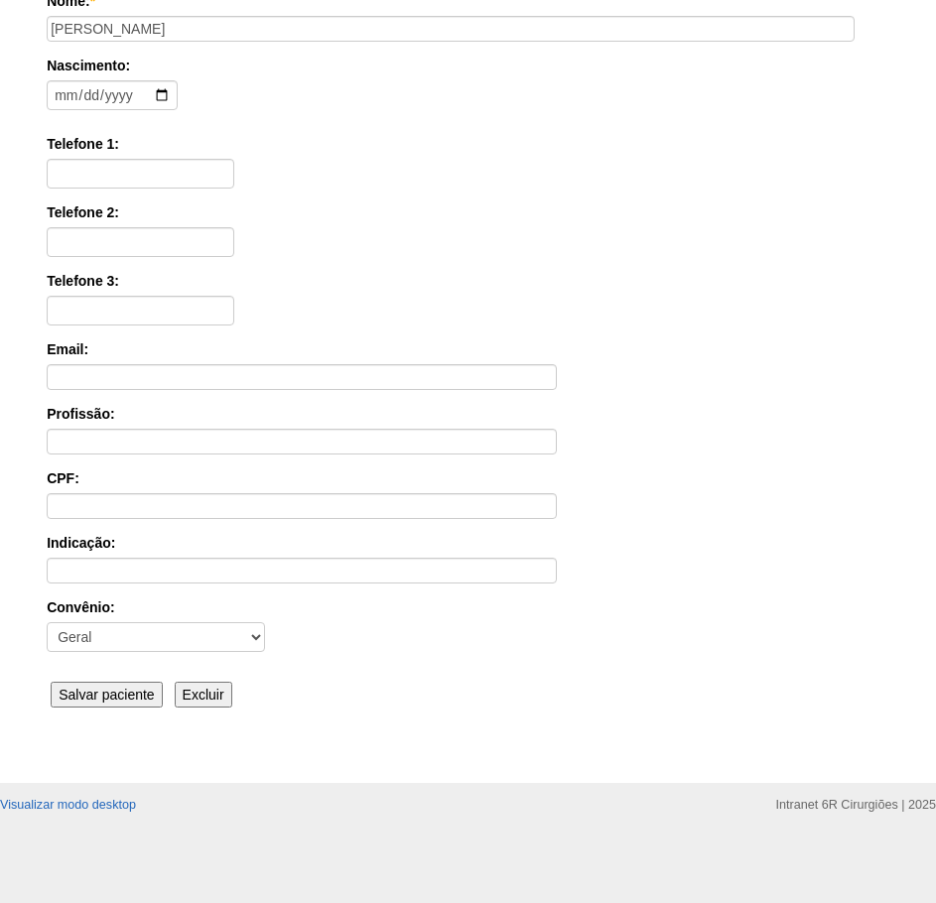
click at [134, 696] on input "Salvar paciente" at bounding box center [107, 695] width 112 height 26
